Goal: Transaction & Acquisition: Obtain resource

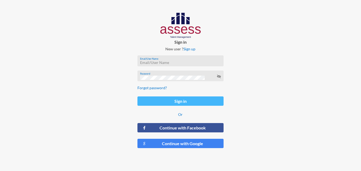
type input "[EMAIL_ADDRESS][DOMAIN_NAME]"
click at [194, 104] on button "Sign in" at bounding box center [181, 100] width 87 height 9
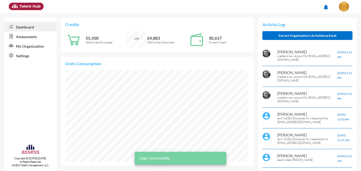
scroll to position [42, 83]
click at [34, 35] on link "Assessments" at bounding box center [30, 36] width 52 height 10
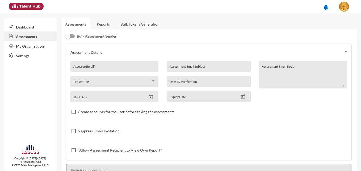
click at [105, 24] on link "Reports" at bounding box center [104, 24] width 22 height 13
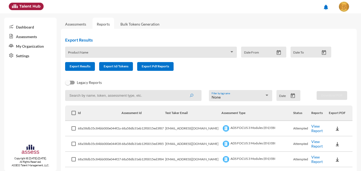
click at [106, 51] on div "Product Name" at bounding box center [151, 54] width 166 height 8
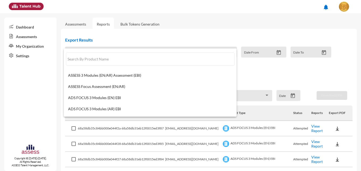
click at [103, 22] on div at bounding box center [180, 85] width 361 height 171
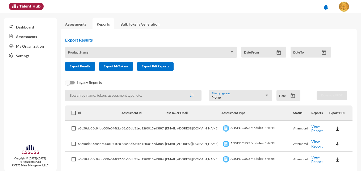
click at [103, 50] on div "Product Name" at bounding box center [151, 52] width 172 height 11
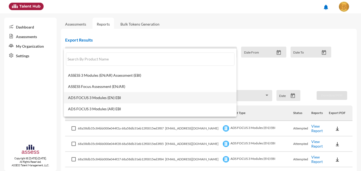
click at [88, 100] on mat-option "ADS FOCUS 3 Modules (EN) EBI" at bounding box center [150, 97] width 173 height 11
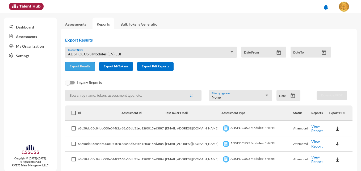
click at [89, 67] on span "Export Results" at bounding box center [80, 66] width 21 height 4
